Goal: Task Accomplishment & Management: Manage account settings

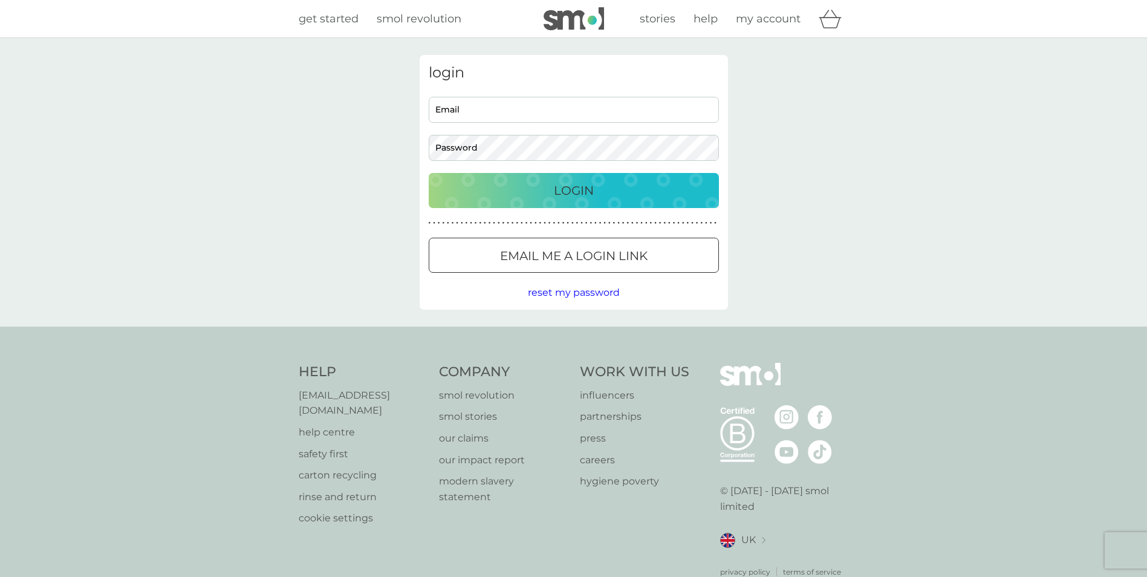
click at [478, 104] on body "Preferences Decline Accept get started smol revolution stories help my account …" at bounding box center [573, 307] width 1147 height 614
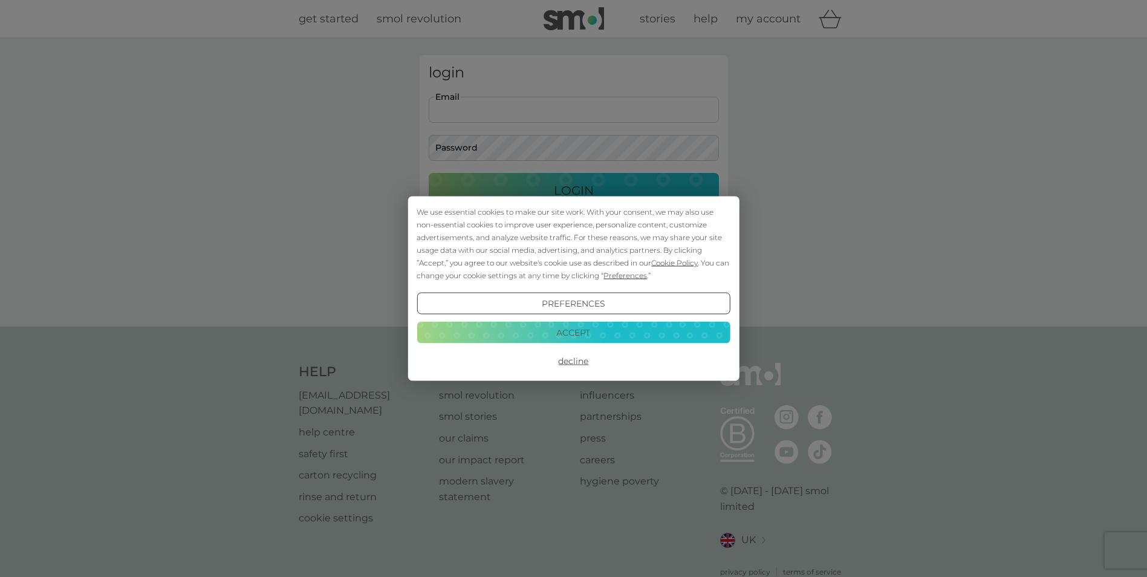
type input "[EMAIL_ADDRESS][DOMAIN_NAME]"
click at [567, 365] on button "Decline" at bounding box center [573, 361] width 313 height 22
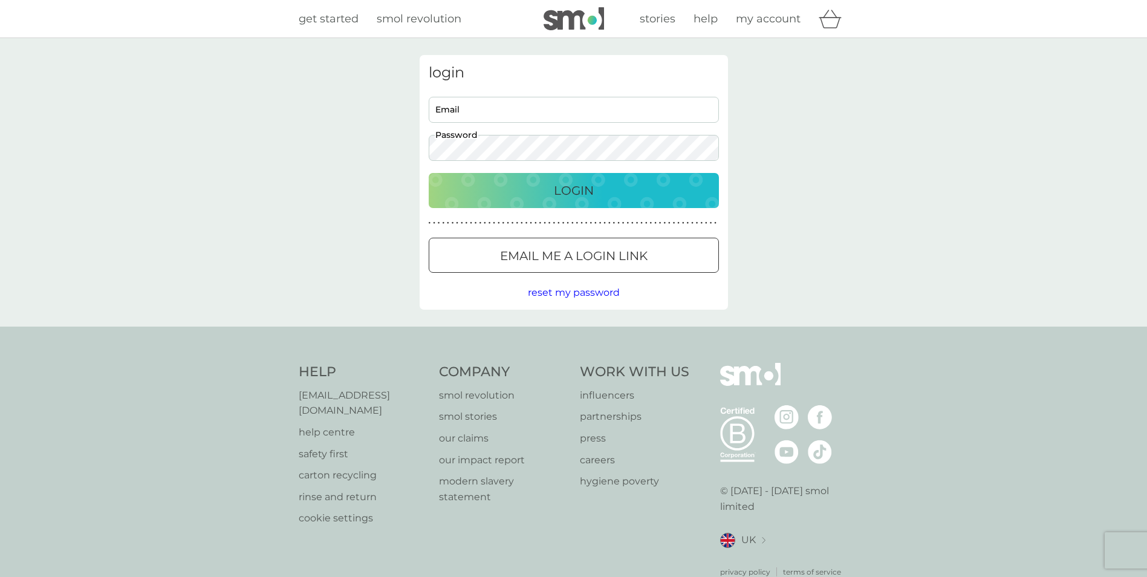
click at [429, 173] on button "Login" at bounding box center [574, 190] width 290 height 35
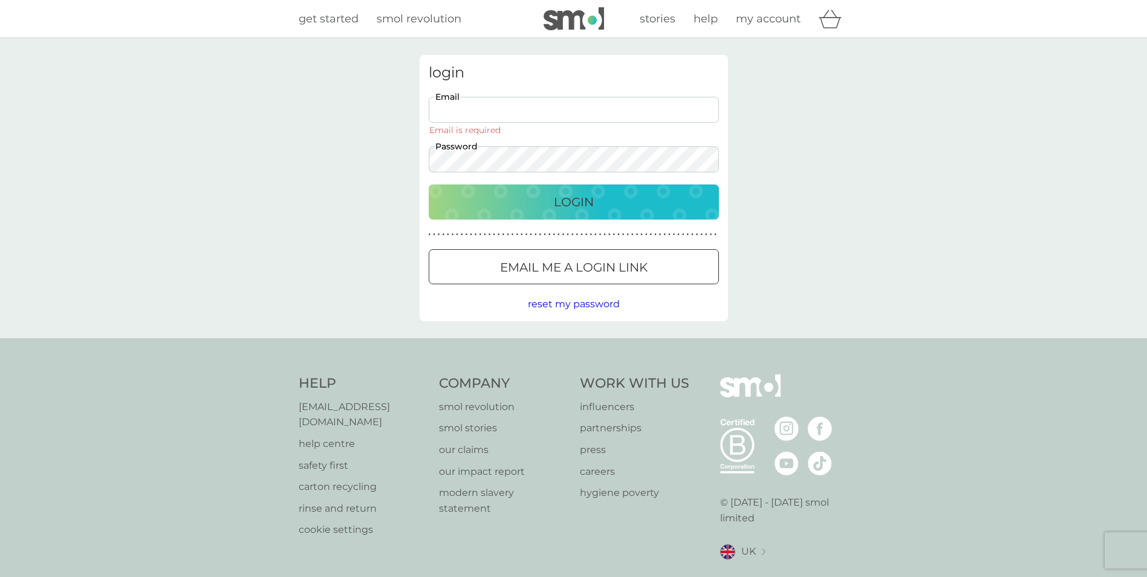
click at [472, 102] on input "Email" at bounding box center [574, 110] width 290 height 26
type input "[EMAIL_ADDRESS][DOMAIN_NAME]"
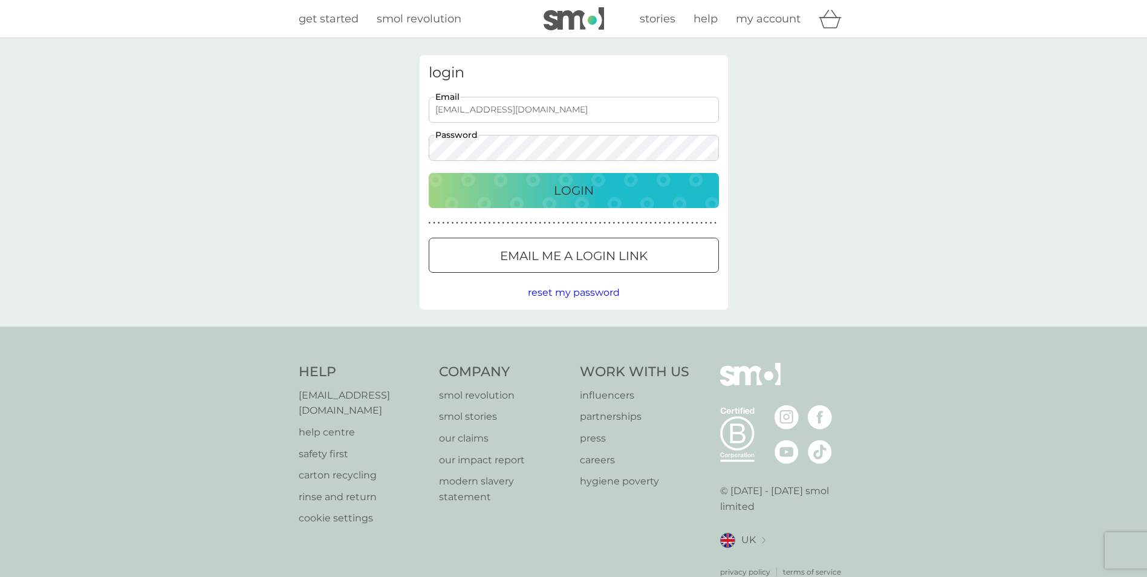
click at [500, 185] on div "Login" at bounding box center [574, 190] width 266 height 19
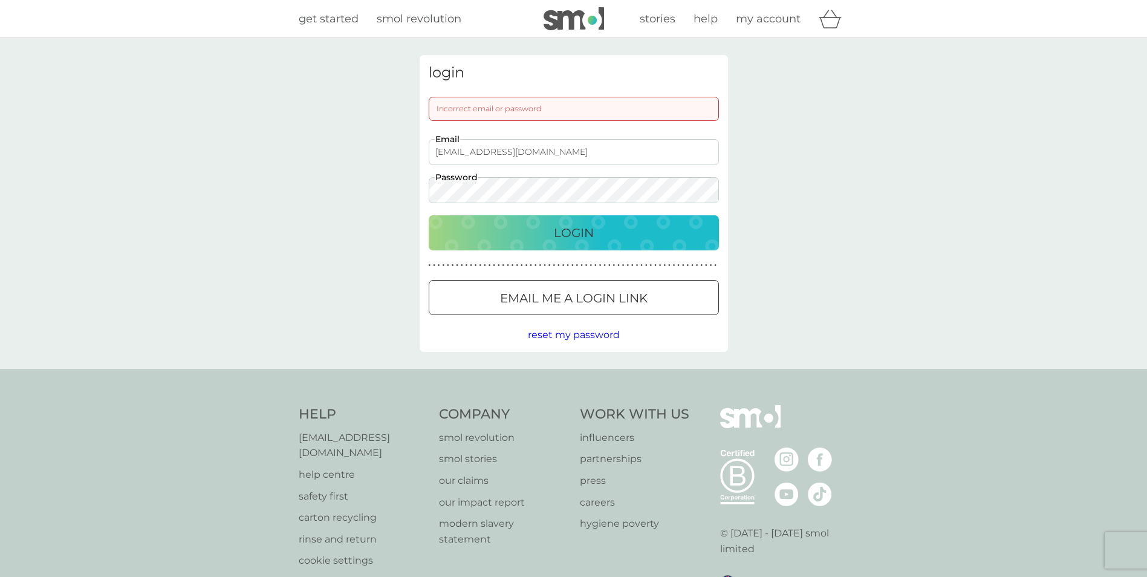
click at [412, 186] on div "login Incorrect email or password [EMAIL_ADDRESS][DOMAIN_NAME] Email Password L…" at bounding box center [574, 203] width 327 height 297
click at [429, 215] on button "Login" at bounding box center [574, 232] width 290 height 35
click at [561, 330] on span "reset my password" at bounding box center [574, 334] width 92 height 11
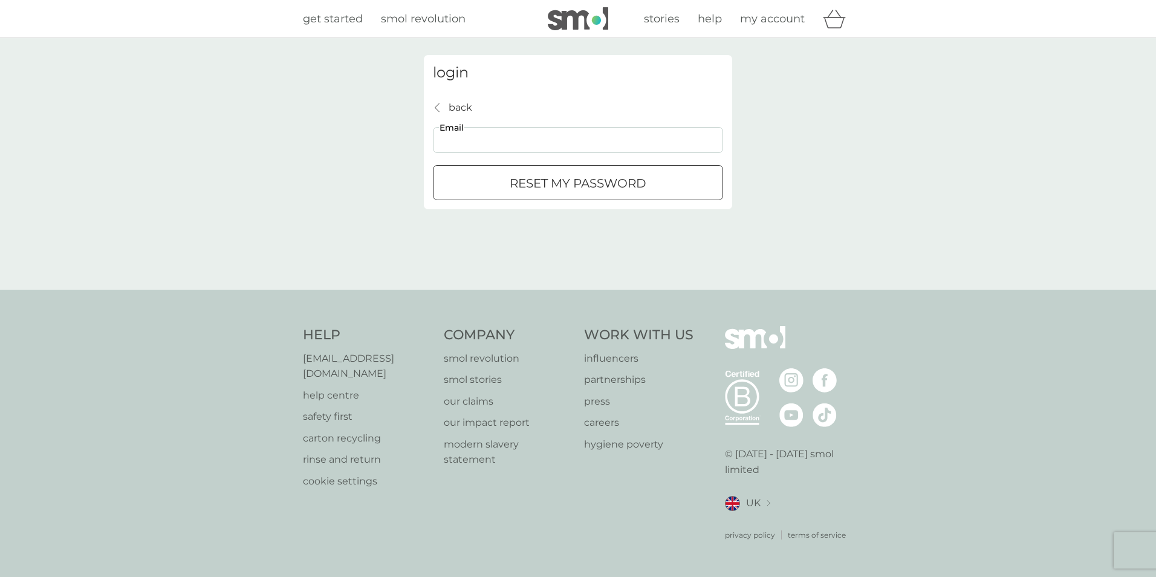
click at [504, 137] on input "Email" at bounding box center [578, 140] width 290 height 26
type input "[EMAIL_ADDRESS][DOMAIN_NAME]"
click at [531, 189] on p "reset my password" at bounding box center [578, 183] width 137 height 19
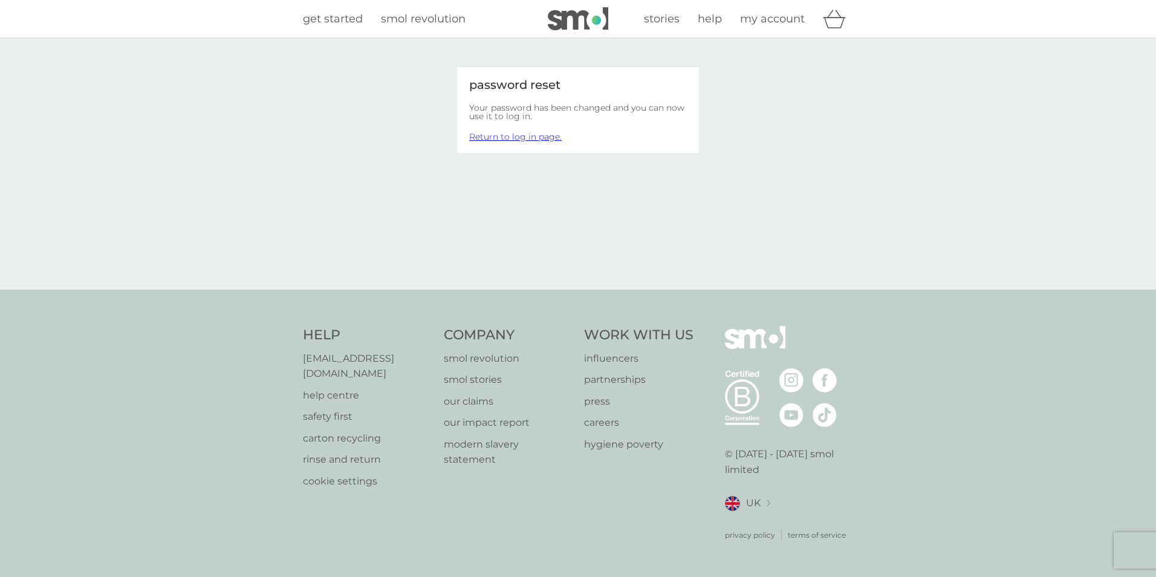
click at [513, 138] on link "Return to log in page." at bounding box center [515, 136] width 93 height 11
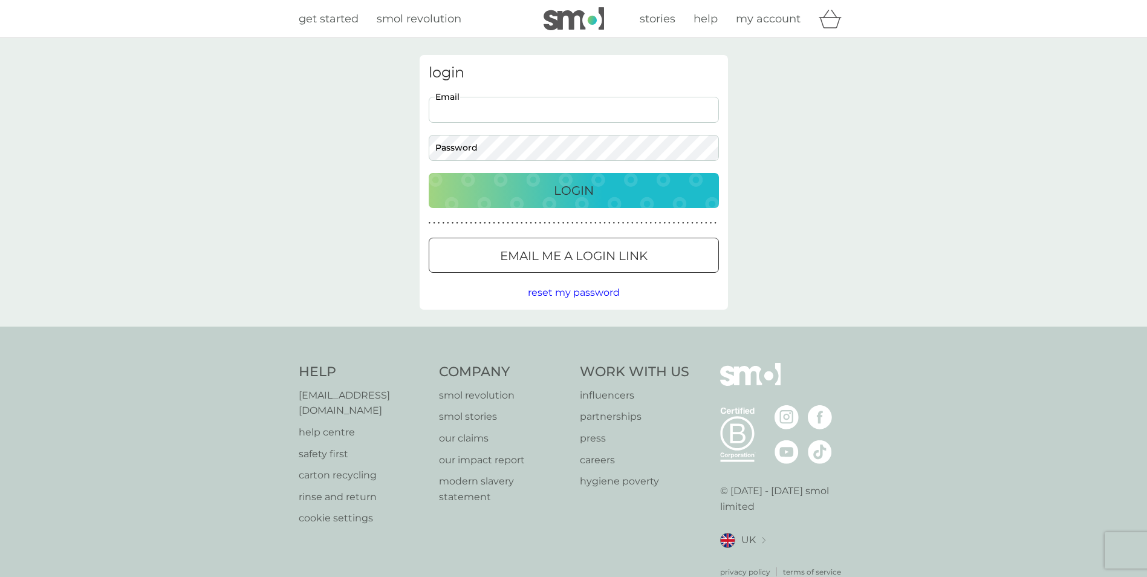
click at [515, 113] on input "Email" at bounding box center [574, 110] width 290 height 26
type input "[EMAIL_ADDRESS][DOMAIN_NAME]"
click at [576, 189] on p "Login" at bounding box center [574, 190] width 40 height 19
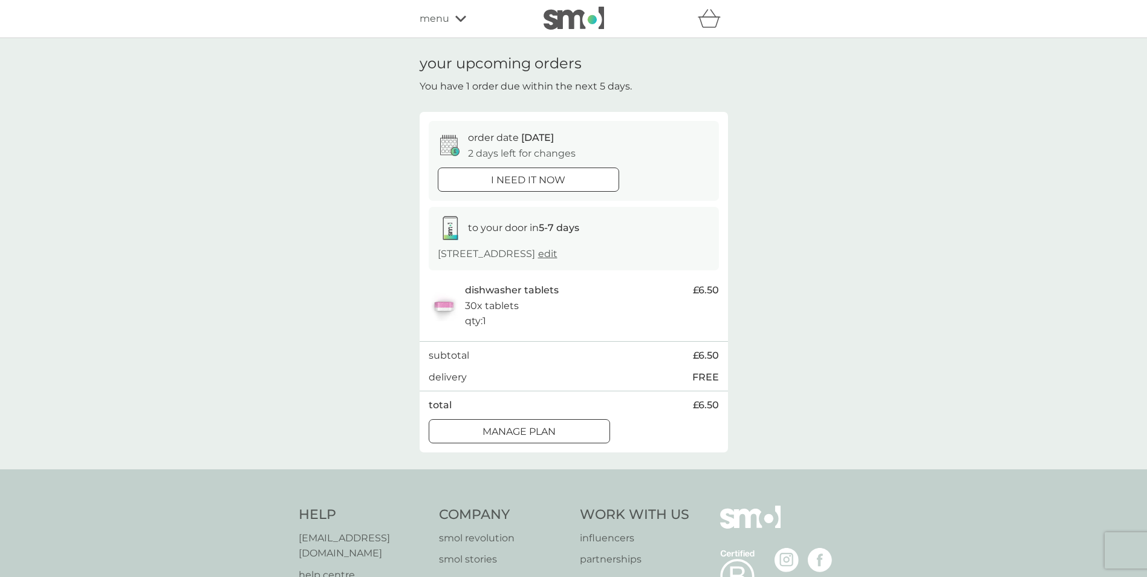
click at [559, 432] on div "Manage plan" at bounding box center [519, 432] width 180 height 16
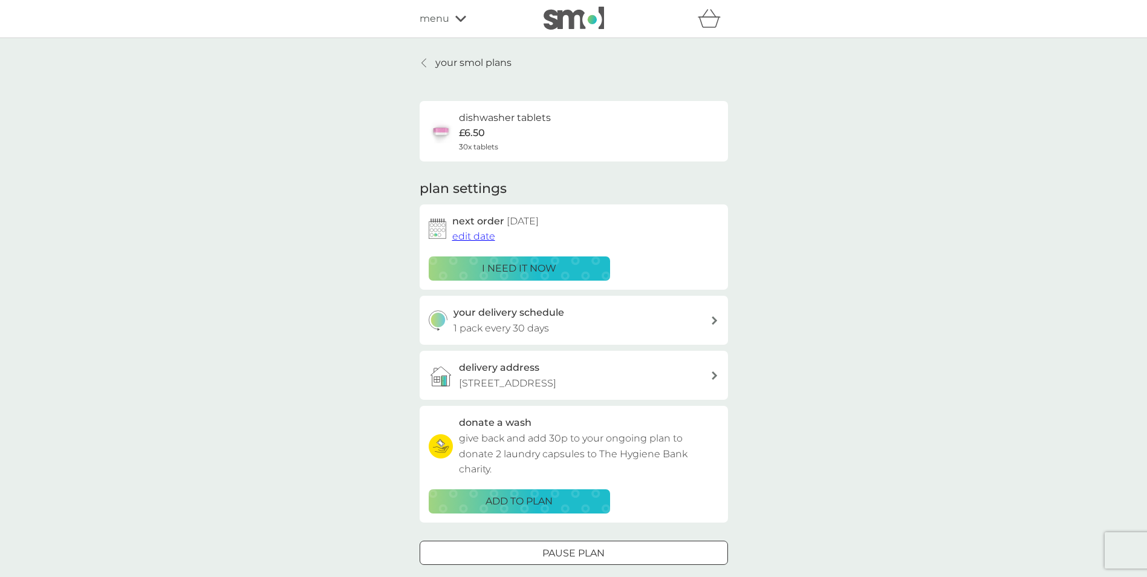
click at [483, 236] on span "edit date" at bounding box center [473, 235] width 43 height 11
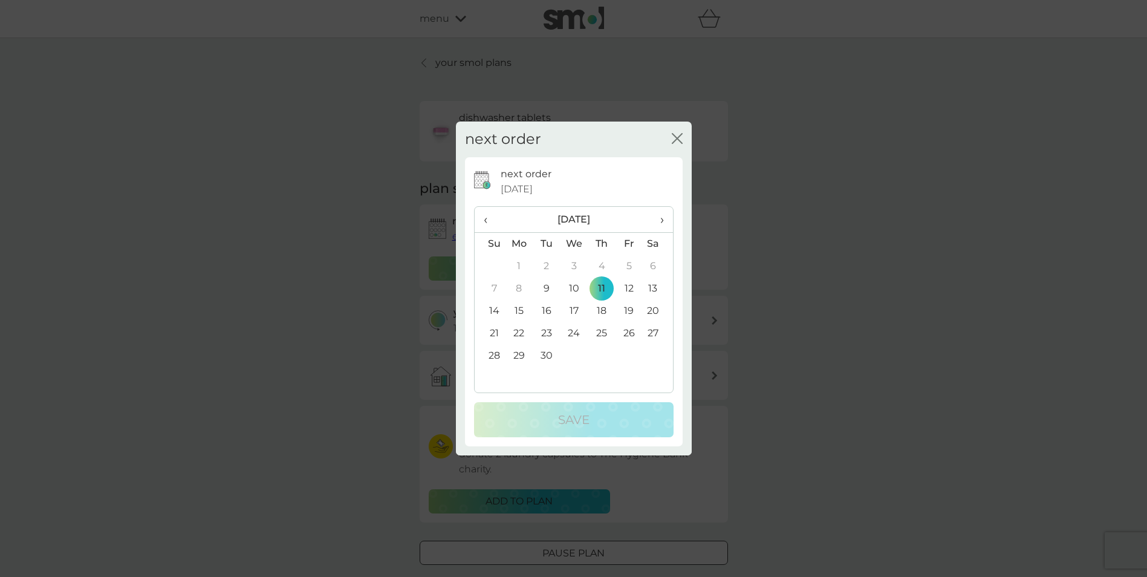
click at [604, 334] on td "25" at bounding box center [601, 333] width 27 height 22
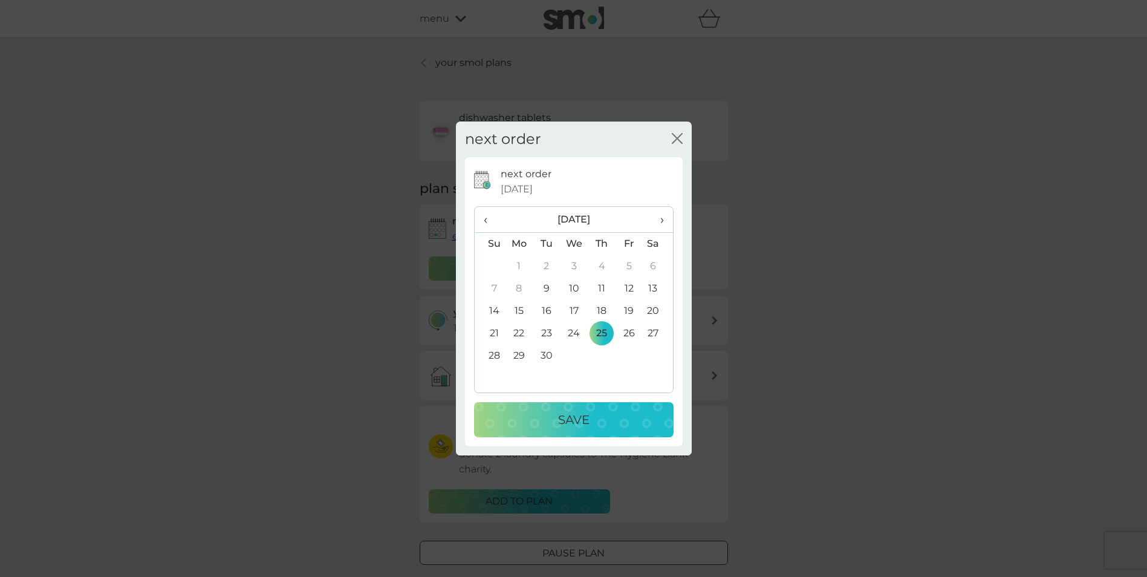
click at [578, 415] on p "Save" at bounding box center [573, 419] width 31 height 19
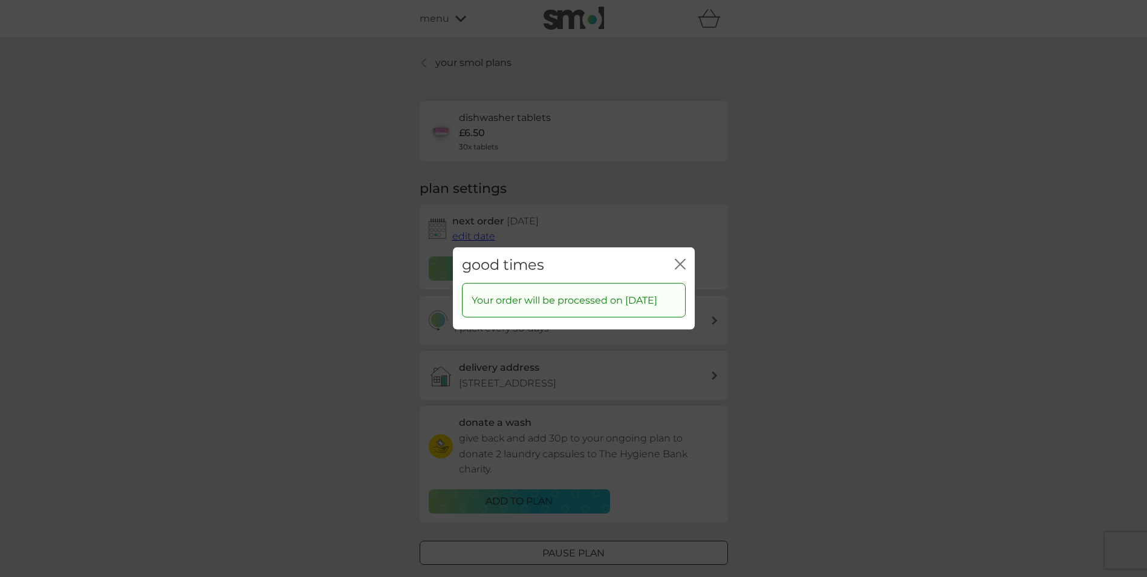
click at [681, 259] on icon "close" at bounding box center [680, 264] width 11 height 11
